Goal: Task Accomplishment & Management: Complete application form

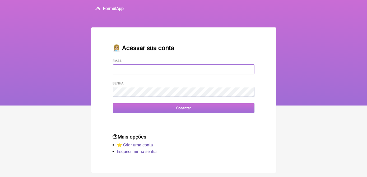
type input "terapiasveronicadias@gmail.com"
click at [167, 107] on input "Conectar" at bounding box center [183, 108] width 141 height 10
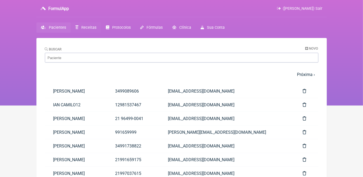
click at [82, 24] on link "Receitas" at bounding box center [86, 27] width 30 height 10
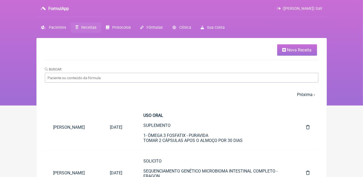
click at [284, 49] on icon at bounding box center [284, 50] width 4 height 4
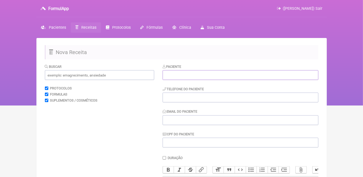
click at [175, 76] on input "text" at bounding box center [241, 75] width 156 height 10
paste input "[PERSON_NAME]"
type input "[PERSON_NAME]"
drag, startPoint x: 200, startPoint y: 98, endPoint x: 182, endPoint y: 82, distance: 23.9
click at [200, 98] on input "tel" at bounding box center [241, 98] width 156 height 10
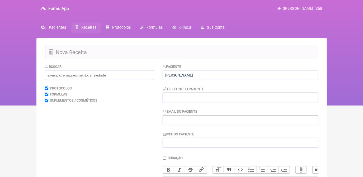
paste input "981529556"
type input "981529556"
drag, startPoint x: 201, startPoint y: 118, endPoint x: 122, endPoint y: 62, distance: 96.5
click at [201, 118] on input "Email do Paciente" at bounding box center [241, 120] width 156 height 10
paste input "[EMAIL_ADDRESS][DOMAIN_NAME]"
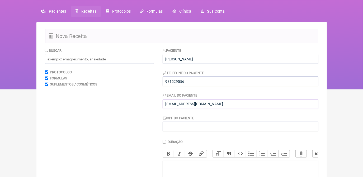
scroll to position [48, 0]
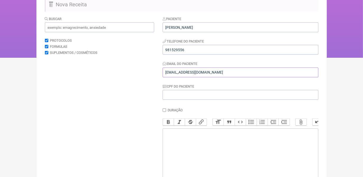
type input "[EMAIL_ADDRESS][DOMAIN_NAME]"
click at [221, 145] on trix-editor at bounding box center [241, 160] width 156 height 63
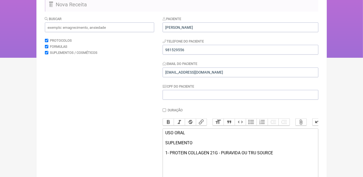
click at [257, 155] on div "USO ORAL SUPLEMENTO 1- PROTEIN COLLAGEN 21G - PURAVIDA OU TRU SOURCE" at bounding box center [240, 142] width 150 height 25
click at [285, 155] on div "USO ORAL SUPLEMENTO 1- PROTEIN COLLAGEN 21G - PURAVIDA OU TRUE SOURCE" at bounding box center [240, 142] width 150 height 25
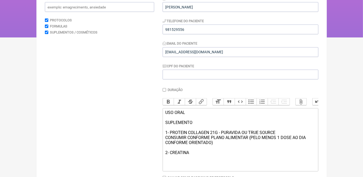
scroll to position [75, 0]
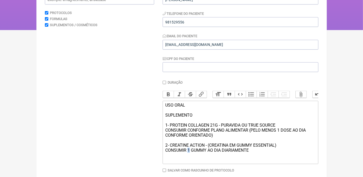
click at [190, 153] on div "USO ORAL SUPLEMENTO 1- PROTEIN COLLAGEN 21G - PURAVIDA OU TRUE SOURCE CONSUMIR …" at bounding box center [240, 128] width 150 height 50
click at [258, 153] on div "USO ORAL SUPLEMENTO 1- PROTEIN COLLAGEN 21G - PURAVIDA OU TRUE SOURCE CONSUMIR …" at bounding box center [240, 128] width 150 height 50
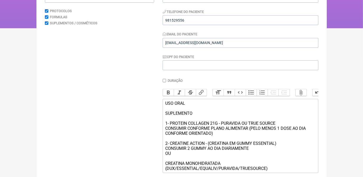
scroll to position [83, 0]
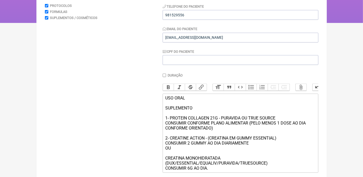
type trix-editor "<div>USO ORAL<br><br>SUPLEMENTO<br><br>1- PROTEIN COLLAGEN 21G - PURAVIDA OU TR…"
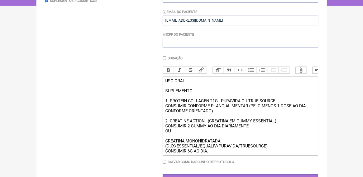
scroll to position [107, 0]
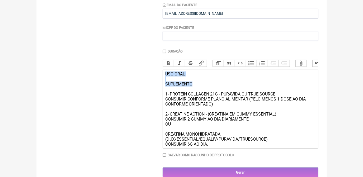
drag, startPoint x: 165, startPoint y: 77, endPoint x: 199, endPoint y: 89, distance: 36.0
click at [199, 89] on trix-editor "USO ORAL SUPLEMENTO 1- PROTEIN COLLAGEN 21G - PURAVIDA OU TRUE SOURCE CONSUMIR …" at bounding box center [241, 109] width 156 height 79
click at [166, 63] on button "Bold" at bounding box center [168, 63] width 11 height 7
click at [272, 147] on div "USO ORAL SUPLEMENTO 1- PROTEIN COLLAGEN 21G - PURAVIDA OU TRUE SOURCE CONSUMIR …" at bounding box center [240, 109] width 150 height 75
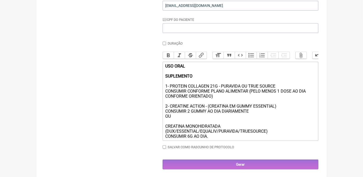
scroll to position [121, 0]
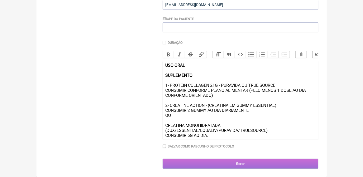
click at [272, 160] on input "Gerar" at bounding box center [241, 164] width 156 height 10
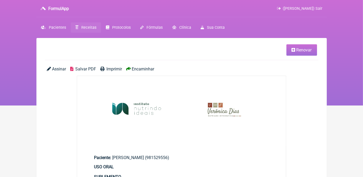
click at [92, 70] on span "Salvar PDF" at bounding box center [85, 69] width 21 height 5
